Goal: Entertainment & Leisure: Consume media (video, audio)

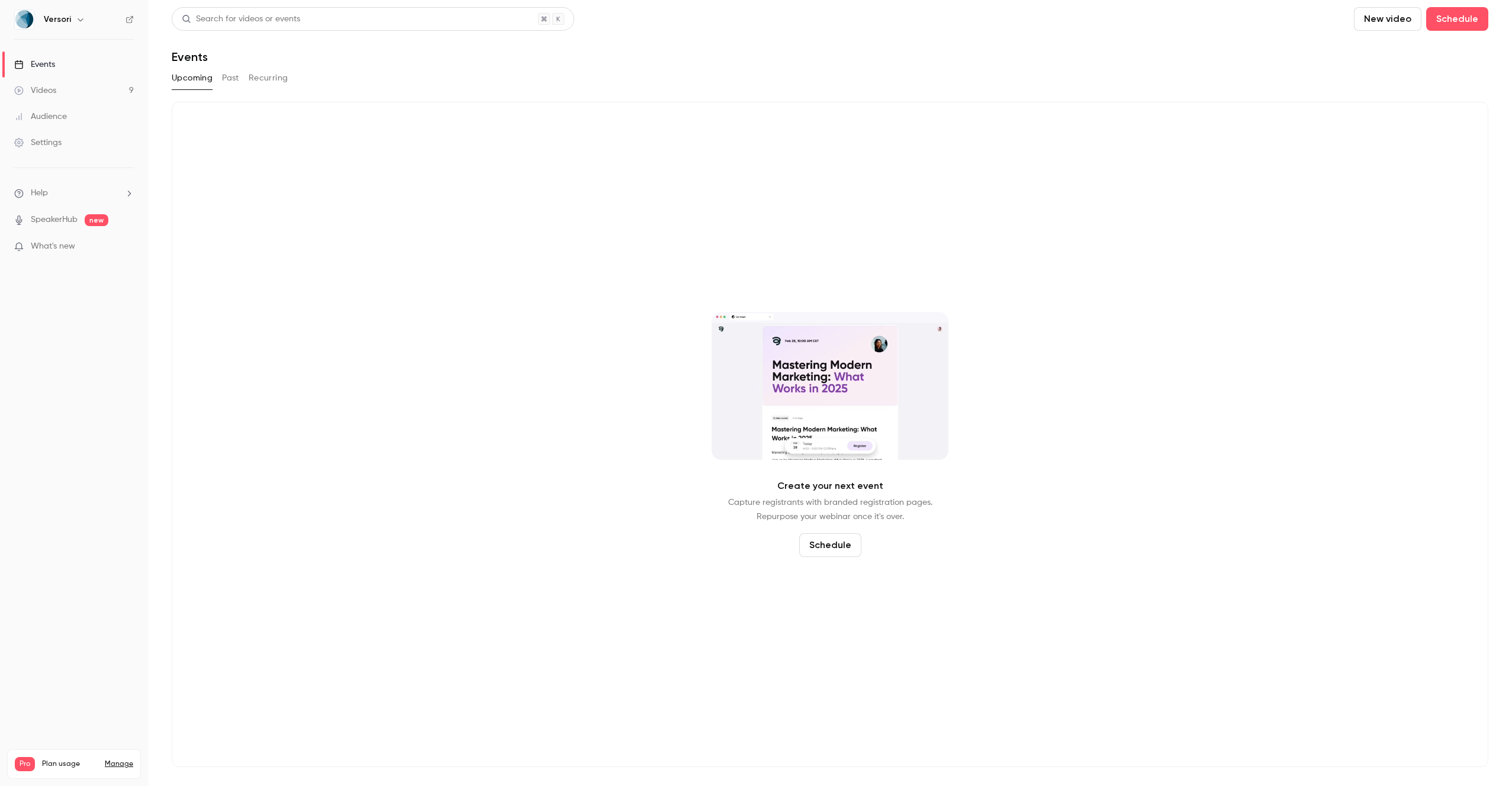
click at [54, 91] on div "Videos" at bounding box center [35, 91] width 42 height 12
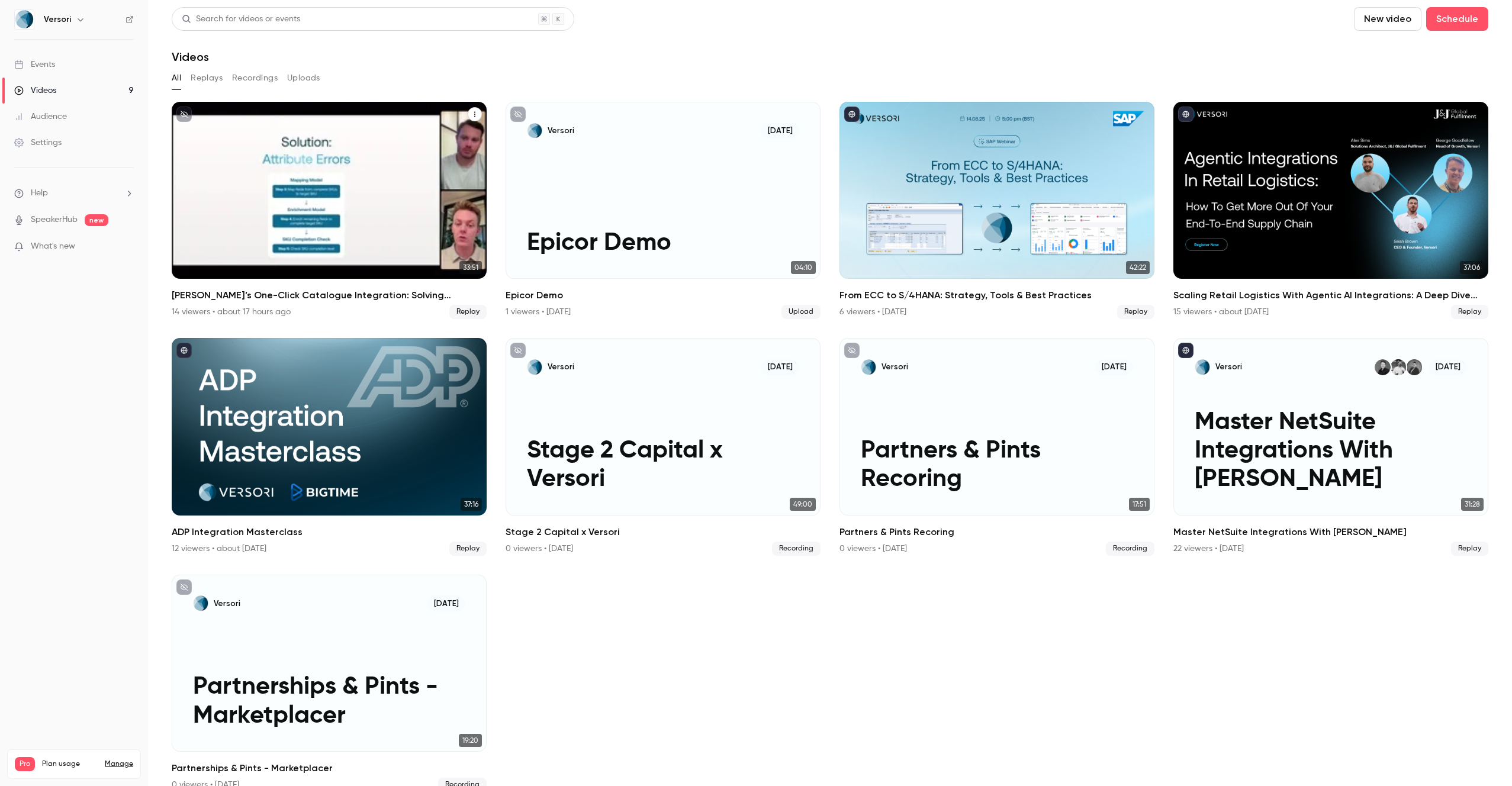
click at [267, 300] on h2 "[PERSON_NAME]’s One-Click Catalogue Integration: Solving Marketplace Data Chall…" at bounding box center [329, 295] width 315 height 14
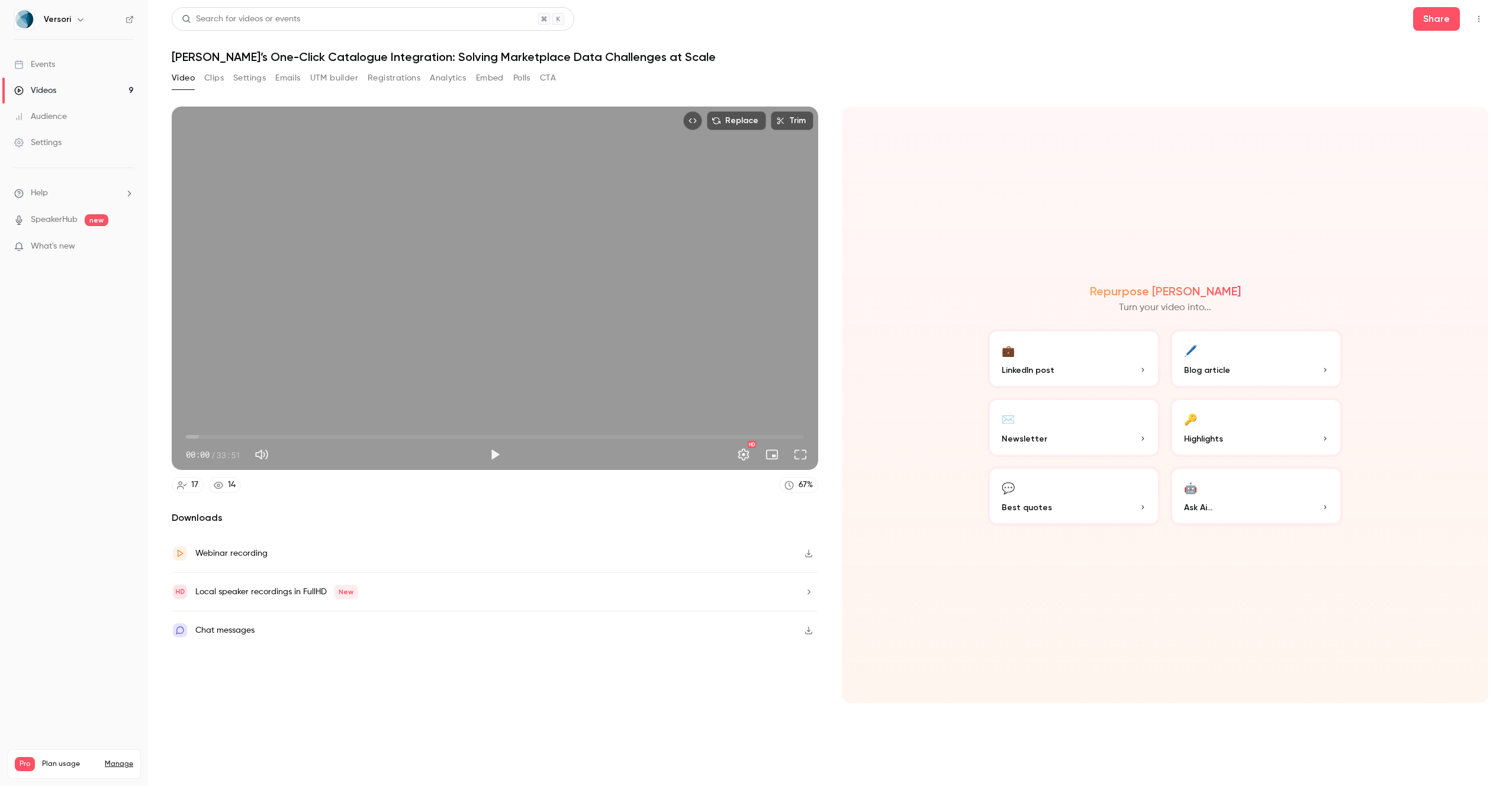
click at [805, 554] on icon "button" at bounding box center [809, 554] width 9 height 8
